Goal: Navigation & Orientation: Find specific page/section

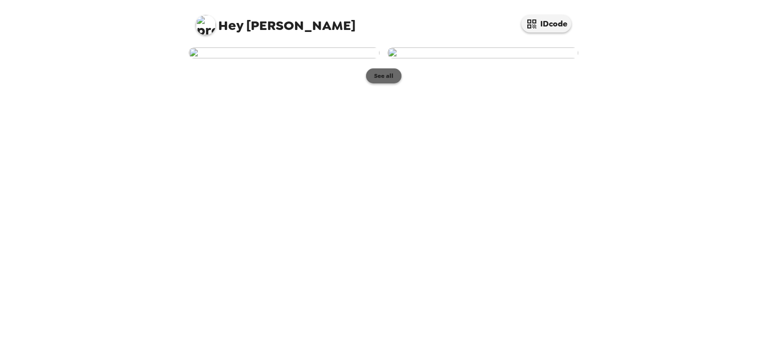
click at [386, 83] on button "See all" at bounding box center [383, 75] width 35 height 15
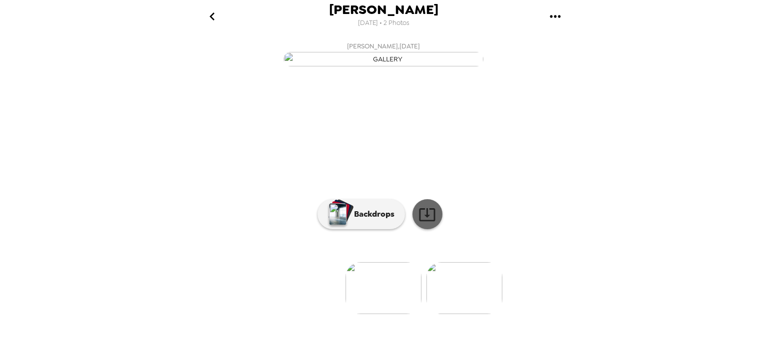
click at [418, 223] on icon at bounding box center [426, 214] width 17 height 17
click at [462, 295] on img at bounding box center [464, 288] width 76 height 52
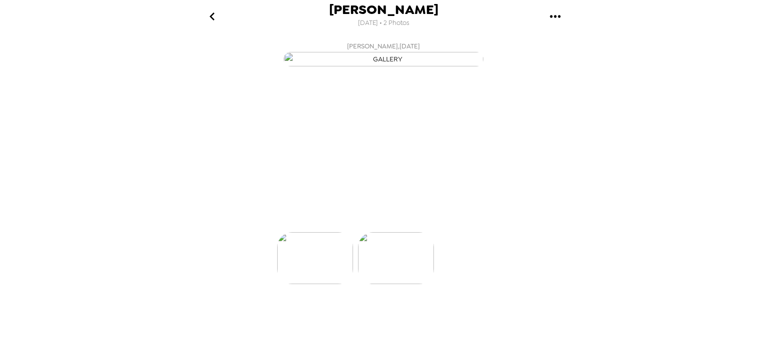
scroll to position [0, 80]
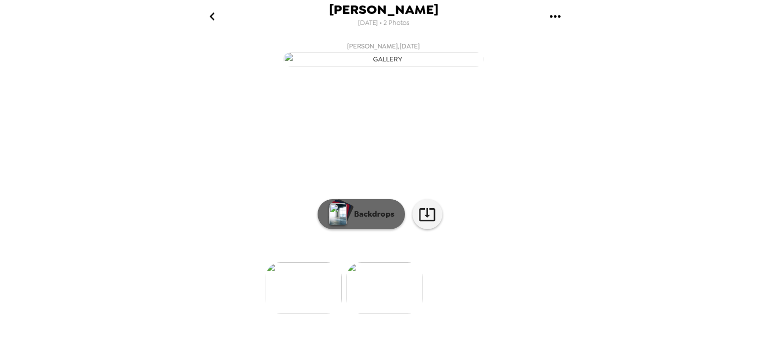
click at [371, 220] on p "Backdrops" at bounding box center [371, 214] width 45 height 12
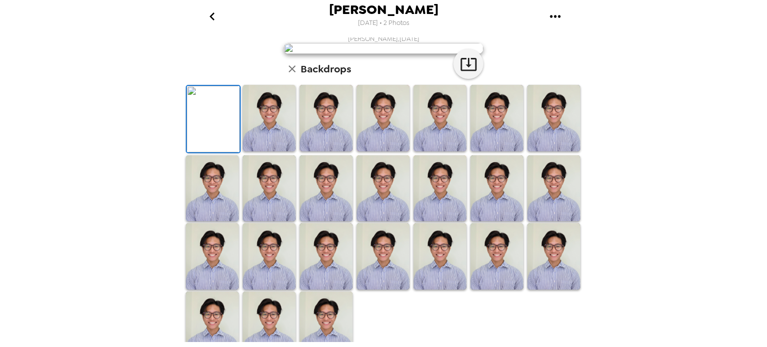
scroll to position [0, 0]
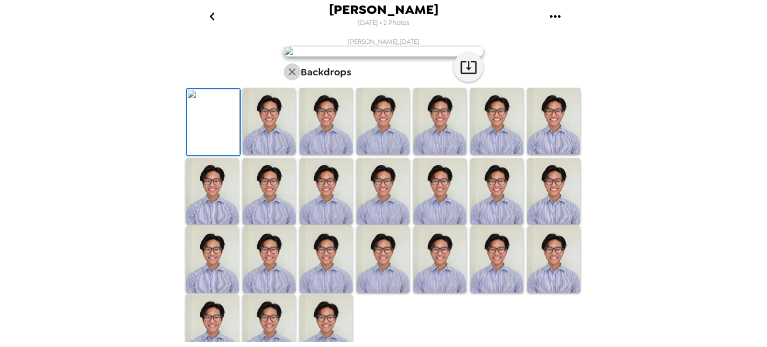
click at [290, 78] on icon "button" at bounding box center [292, 72] width 12 height 12
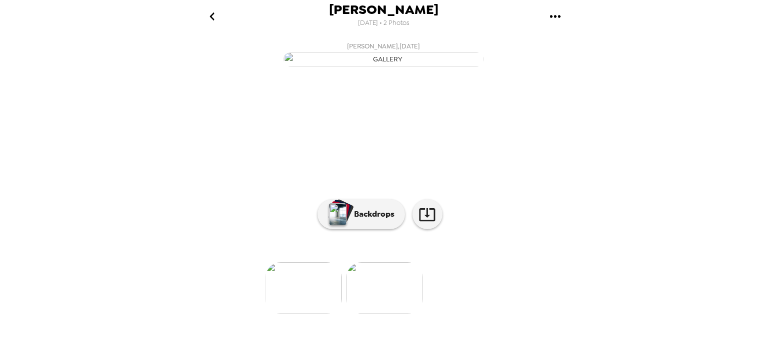
scroll to position [65, 0]
click at [427, 229] on link at bounding box center [427, 214] width 30 height 30
click at [317, 314] on img at bounding box center [304, 288] width 76 height 52
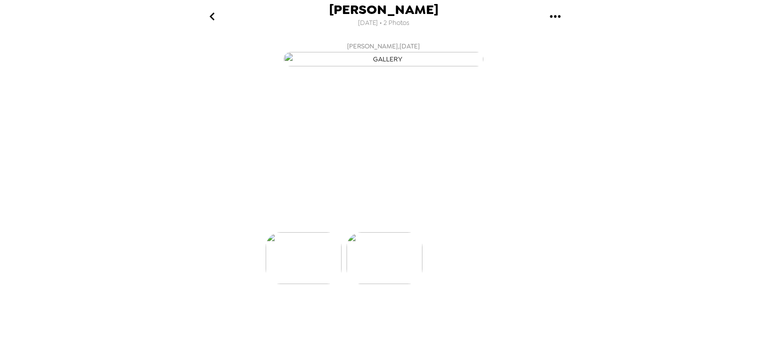
scroll to position [0, 0]
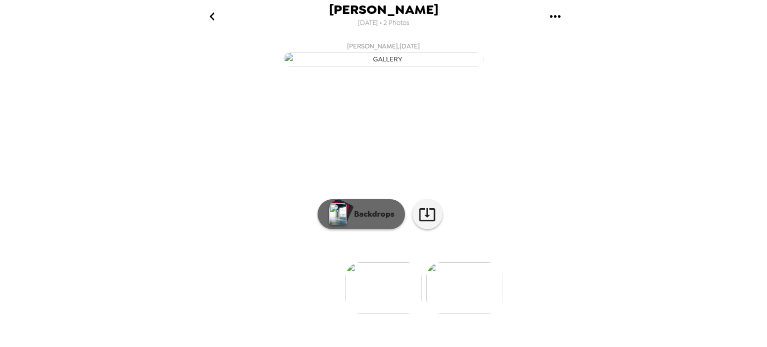
click at [389, 220] on p "Backdrops" at bounding box center [371, 214] width 45 height 12
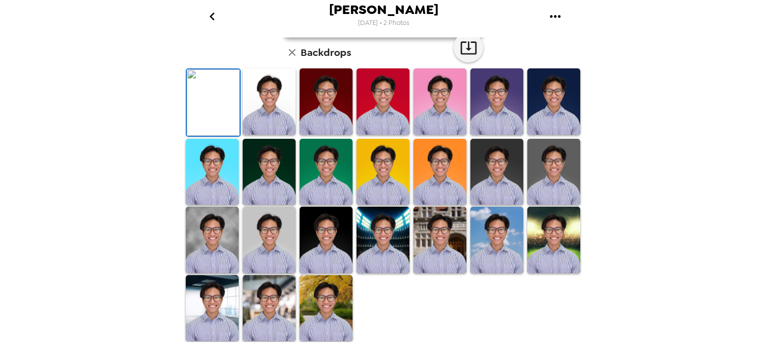
scroll to position [253, 0]
click at [267, 84] on img at bounding box center [269, 101] width 53 height 66
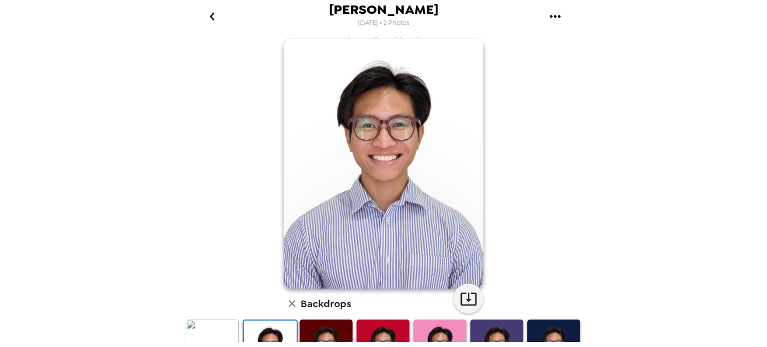
scroll to position [6, 0]
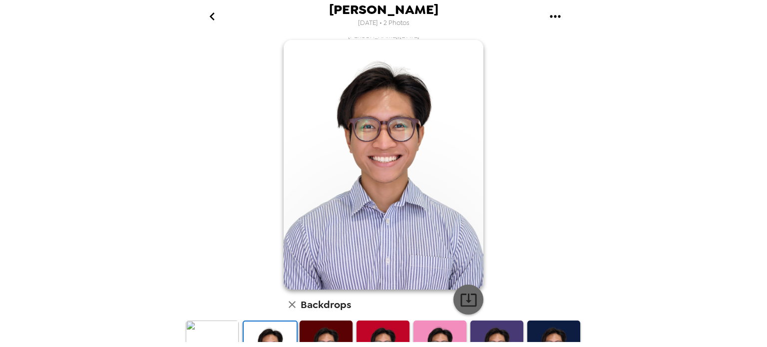
click at [461, 296] on icon "button" at bounding box center [468, 299] width 17 height 17
